Goal: Communication & Community: Share content

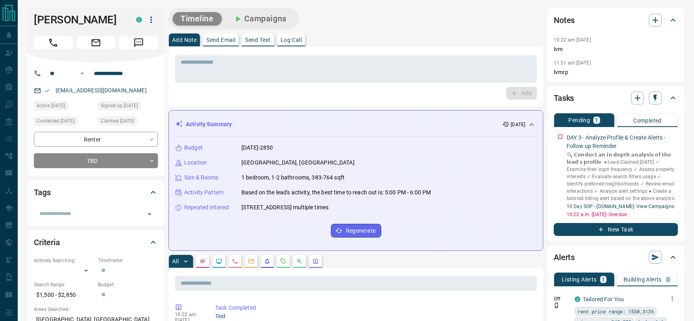
click at [671, 297] on icon "button" at bounding box center [671, 297] width 7 height 7
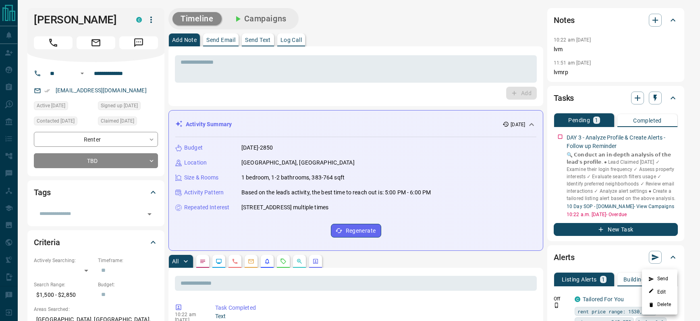
click at [667, 295] on li "Edit" at bounding box center [659, 291] width 35 height 13
click at [664, 290] on link "Edit" at bounding box center [657, 292] width 18 height 8
click at [560, 139] on div at bounding box center [350, 160] width 700 height 321
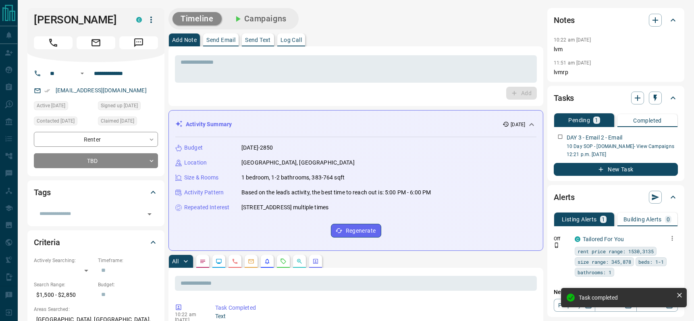
click at [219, 41] on p "Send Email" at bounding box center [220, 40] width 29 height 6
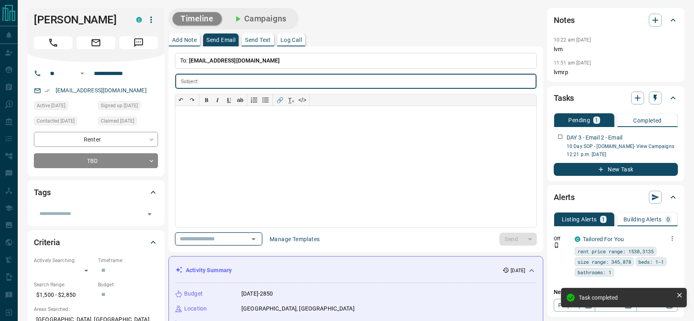
click at [258, 239] on icon "Open" at bounding box center [254, 239] width 10 height 10
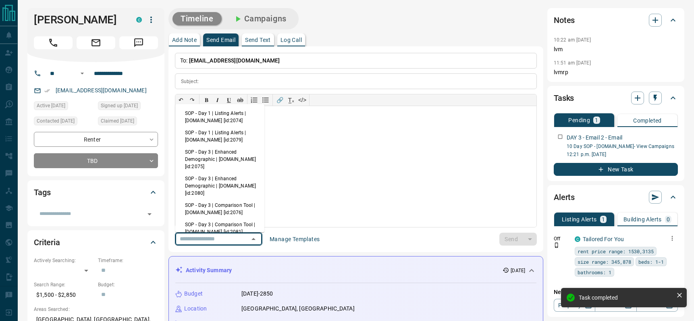
scroll to position [52, 0]
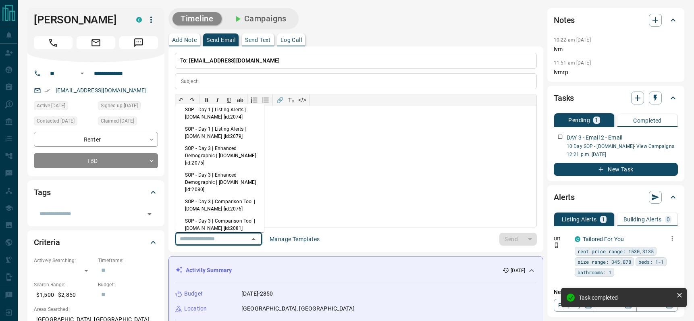
click at [220, 161] on li "SOP - Day 3 | Enhanced Demographic | [DOMAIN_NAME] [id:2075]" at bounding box center [219, 155] width 89 height 27
type input "**********"
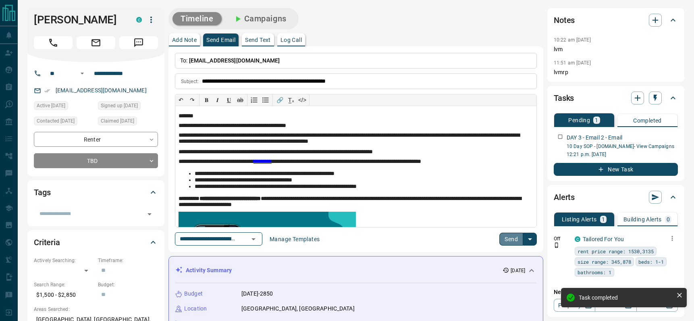
click at [511, 238] on button "Send" at bounding box center [511, 238] width 24 height 13
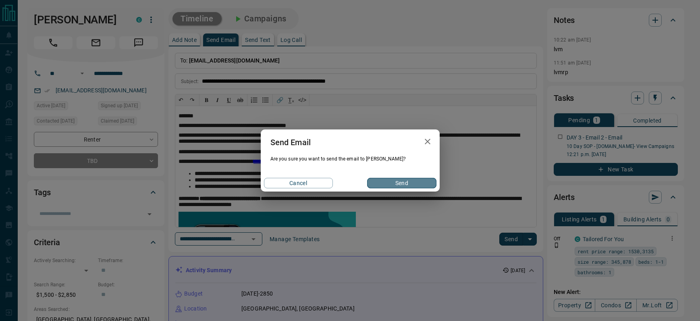
click at [398, 185] on button "Send" at bounding box center [401, 183] width 69 height 10
